Goal: Task Accomplishment & Management: Use online tool/utility

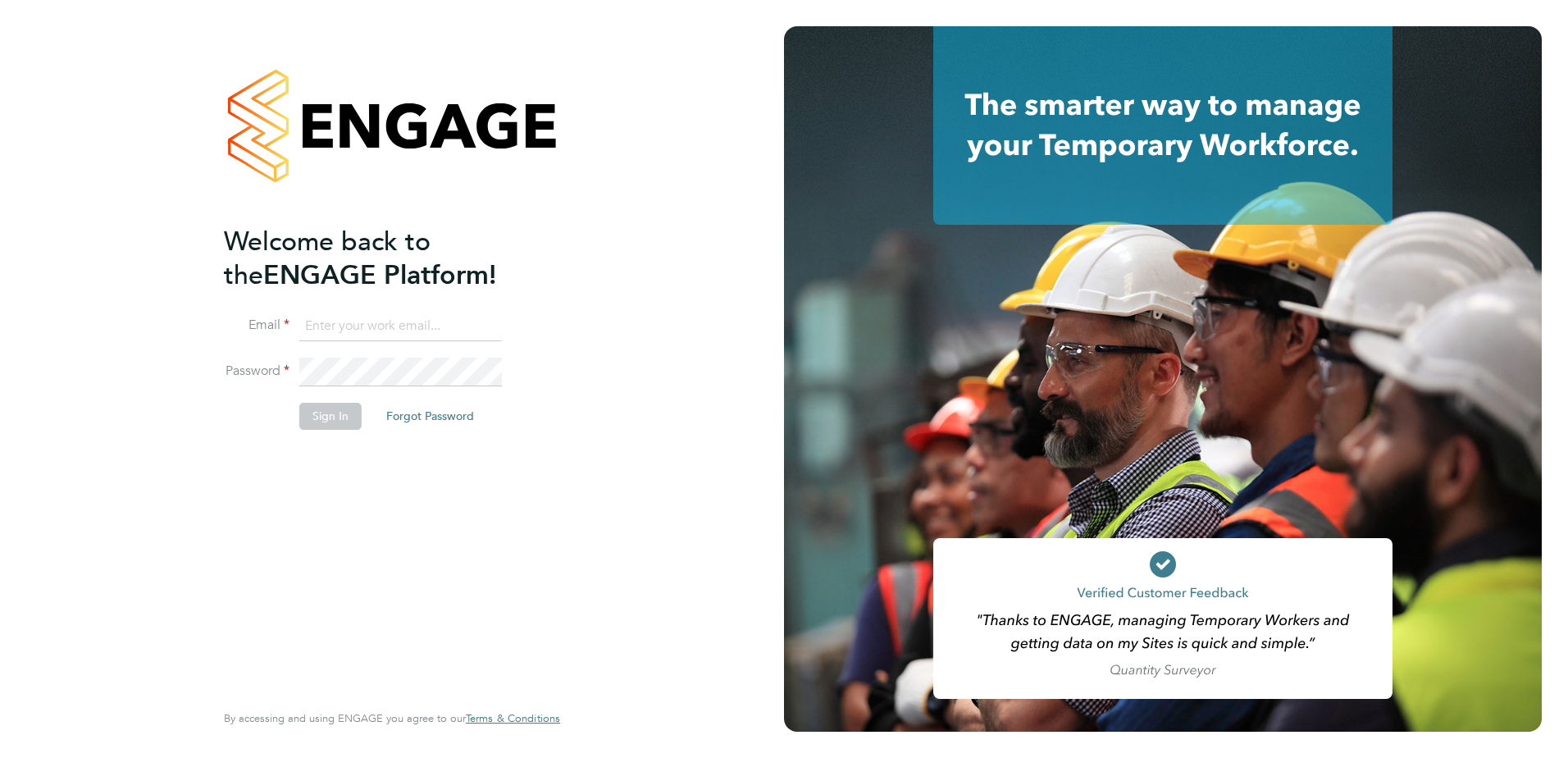
type input "[PERSON_NAME][EMAIL_ADDRESS][PERSON_NAME][DOMAIN_NAME]"
click at [319, 422] on button "Sign In" at bounding box center [330, 416] width 62 height 27
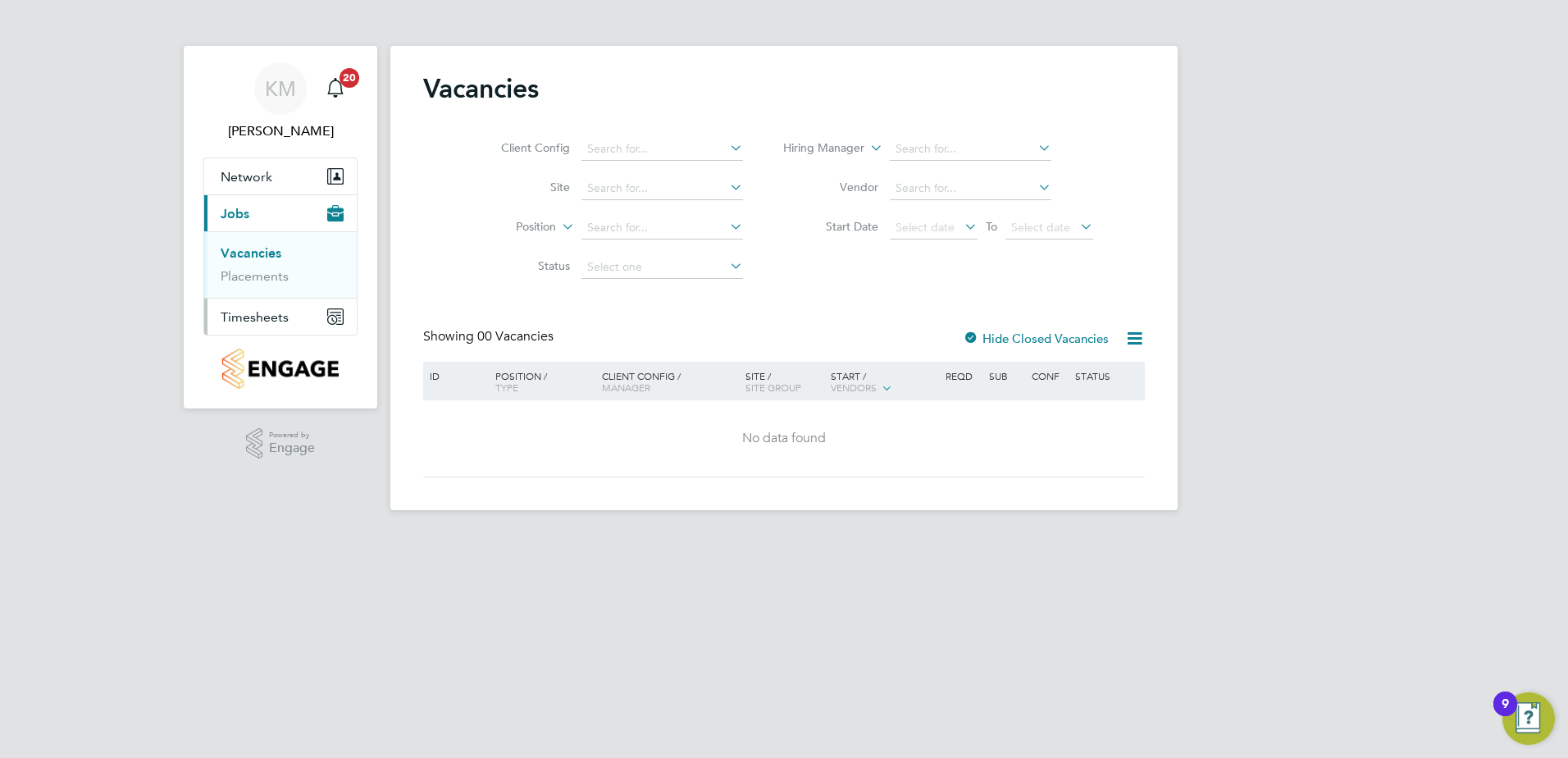
click at [239, 317] on span "Timesheets" at bounding box center [254, 318] width 68 height 16
click at [270, 293] on link "Timesheets" at bounding box center [254, 290] width 68 height 16
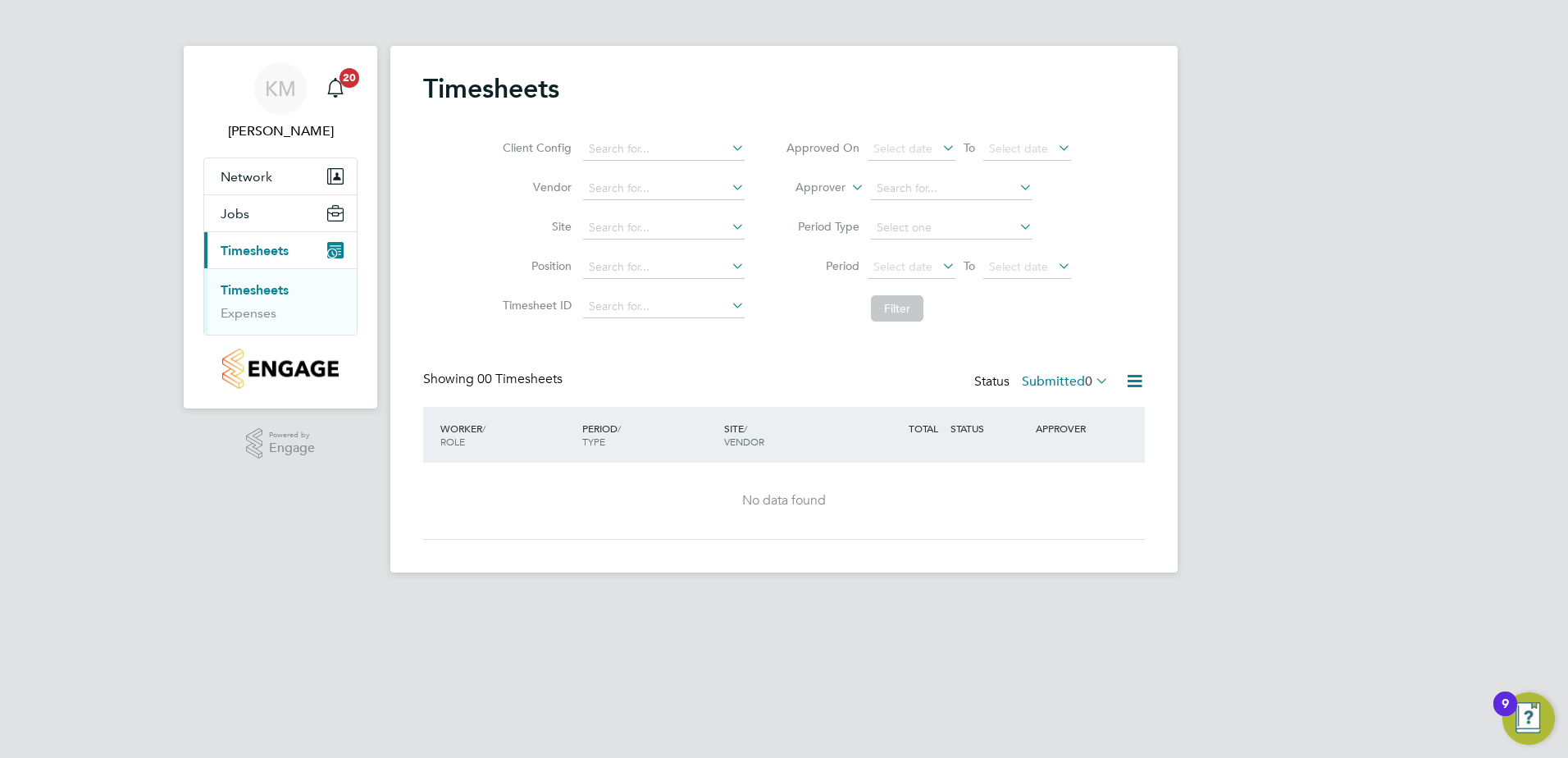
click at [1518, 728] on img "Open Resource Center, 9 new notifications" at bounding box center [1528, 718] width 52 height 52
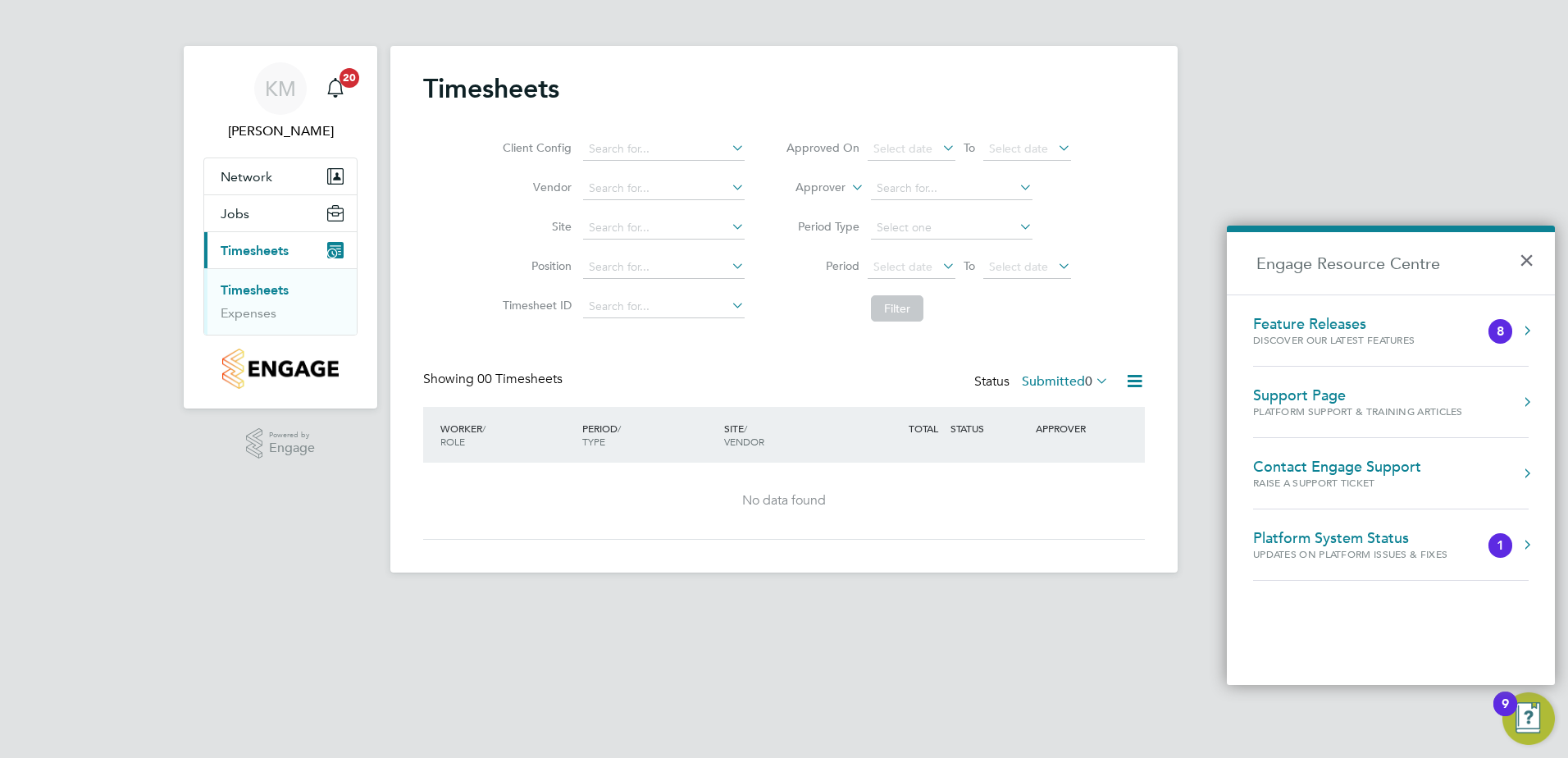
click at [1147, 599] on html "KM [PERSON_NAME] Notifications 20 Applications: Network Team Members Sites Jobs…" at bounding box center [784, 299] width 1568 height 599
click at [264, 314] on link "Expenses" at bounding box center [248, 313] width 56 height 16
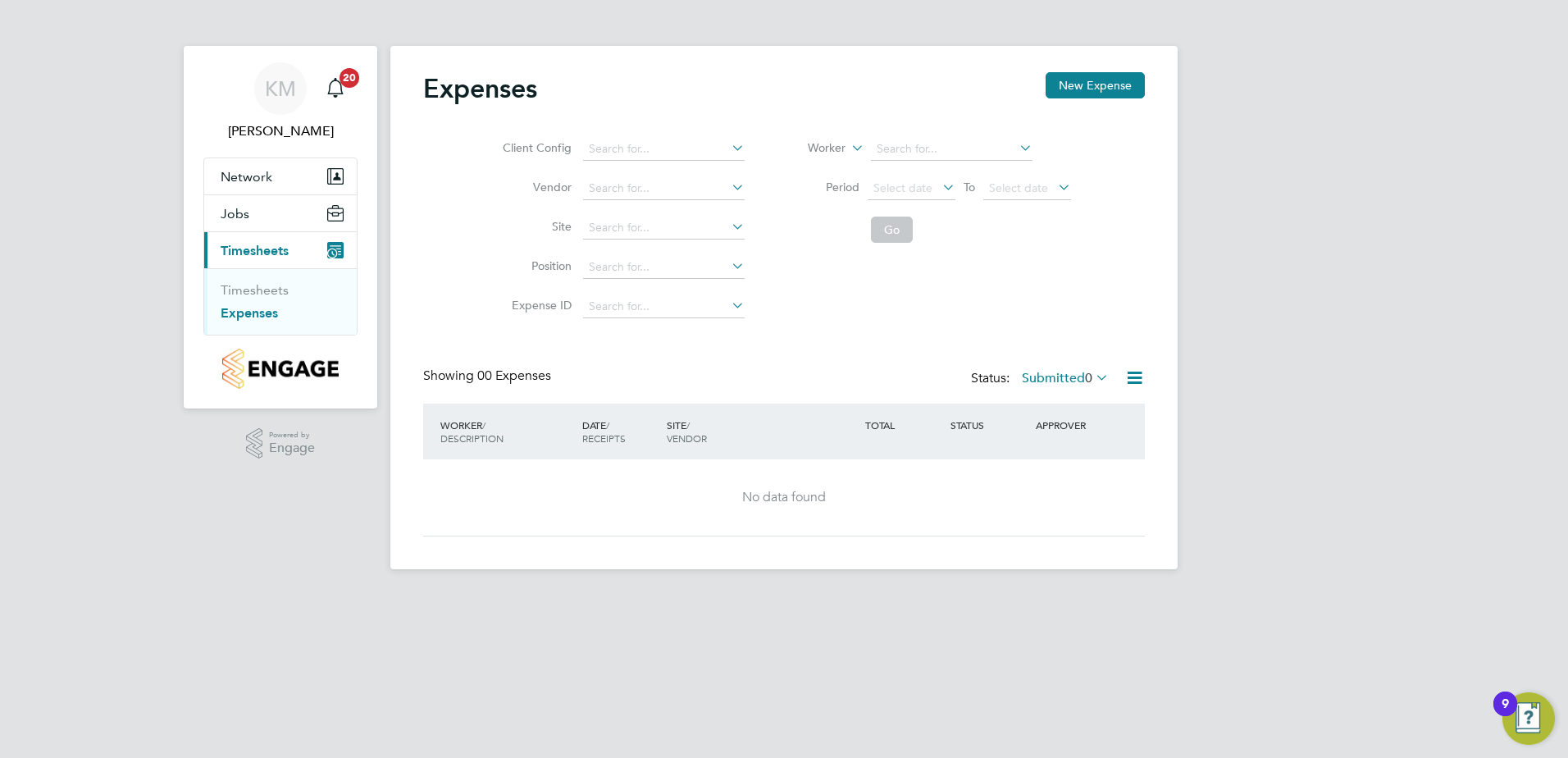
click at [274, 496] on div "KM Kyle Munden Notifications 20 Applications: Network Team Members Sites Jobs V…" at bounding box center [784, 297] width 1568 height 595
